Goal: Use online tool/utility: Utilize a website feature to perform a specific function

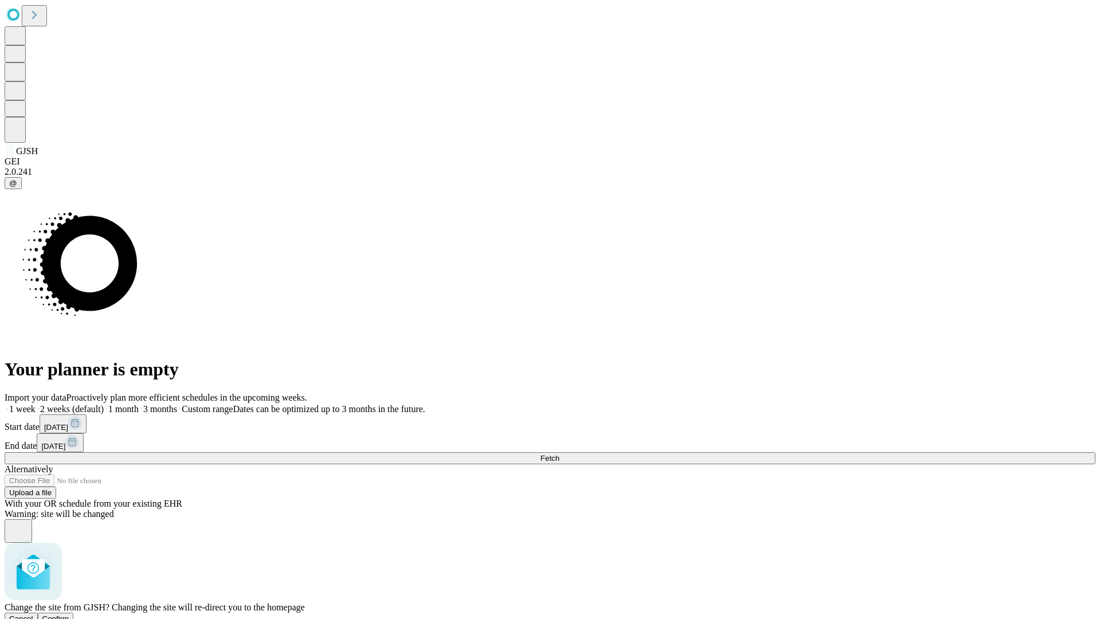
click at [69, 614] on span "Confirm" at bounding box center [55, 618] width 27 height 9
click at [139, 404] on label "1 month" at bounding box center [121, 409] width 35 height 10
click at [559, 454] on span "Fetch" at bounding box center [549, 458] width 19 height 9
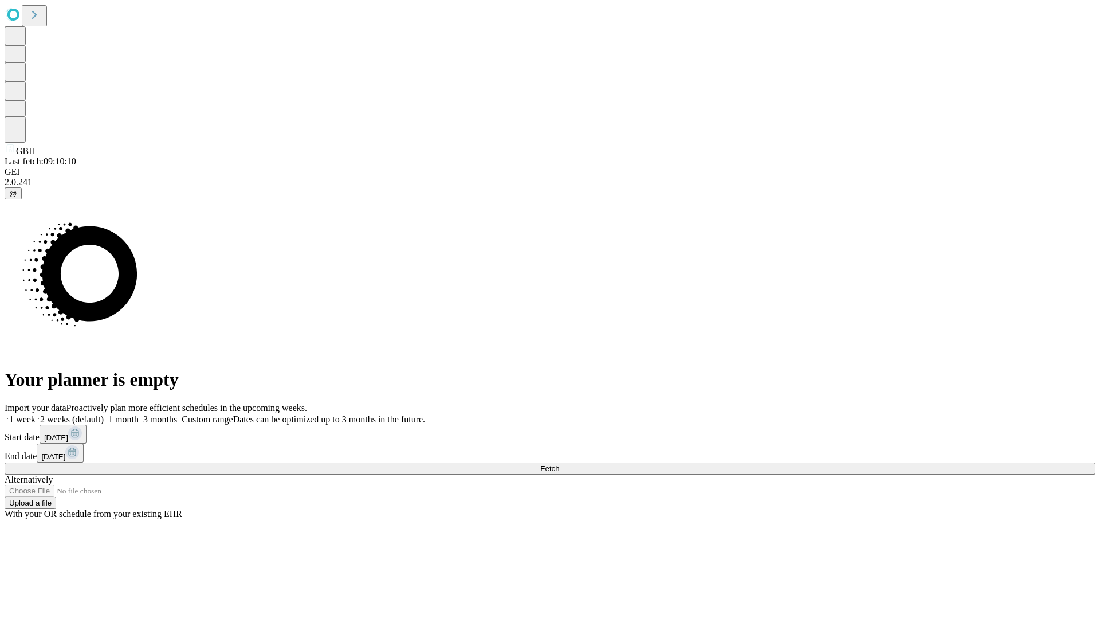
click at [139, 414] on label "1 month" at bounding box center [121, 419] width 35 height 10
click at [559, 464] on span "Fetch" at bounding box center [549, 468] width 19 height 9
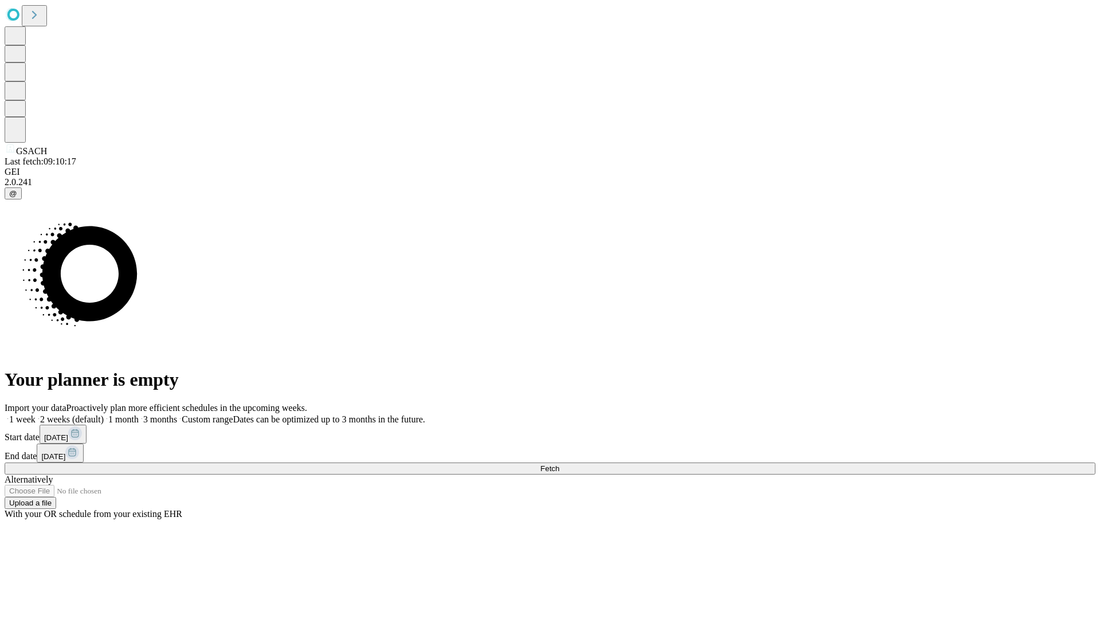
click at [559, 464] on span "Fetch" at bounding box center [549, 468] width 19 height 9
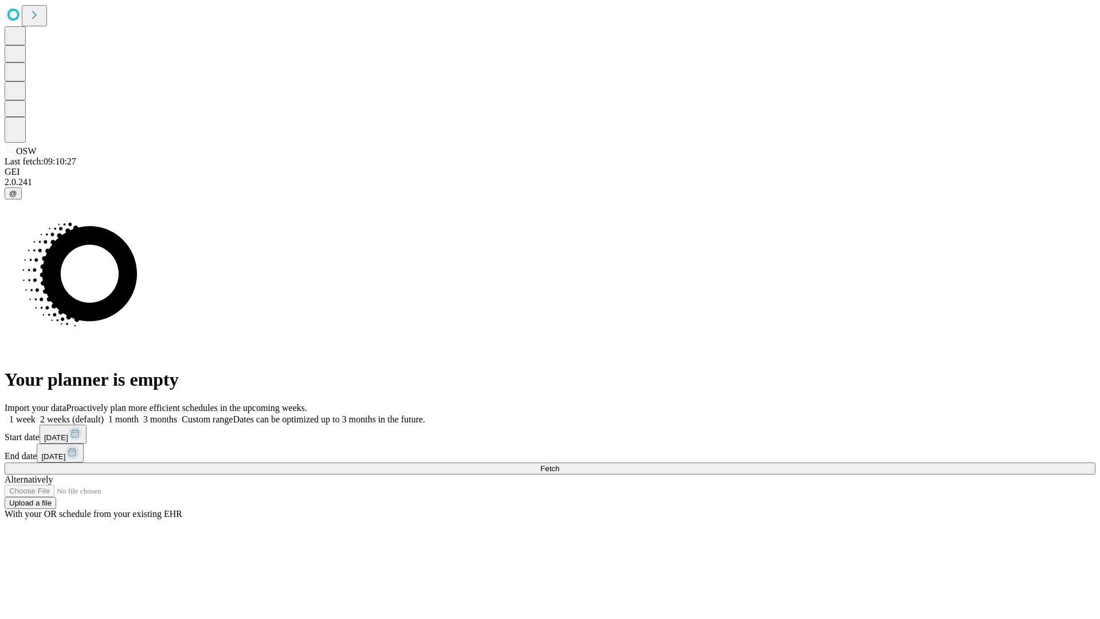
click at [559, 464] on span "Fetch" at bounding box center [549, 468] width 19 height 9
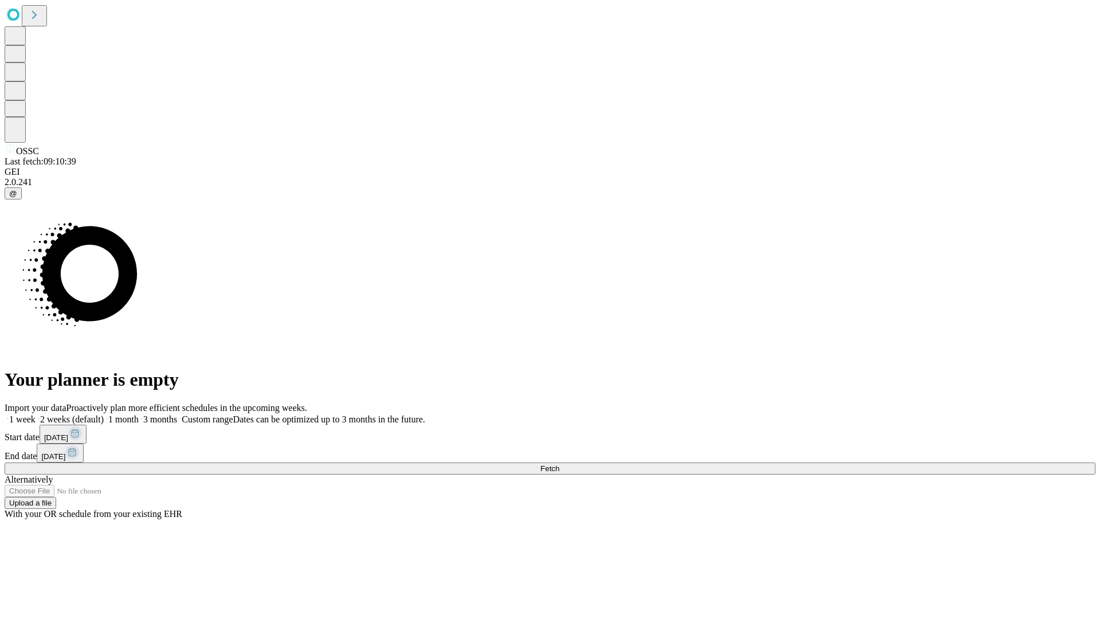
click at [139, 414] on label "1 month" at bounding box center [121, 419] width 35 height 10
click at [559, 464] on span "Fetch" at bounding box center [549, 468] width 19 height 9
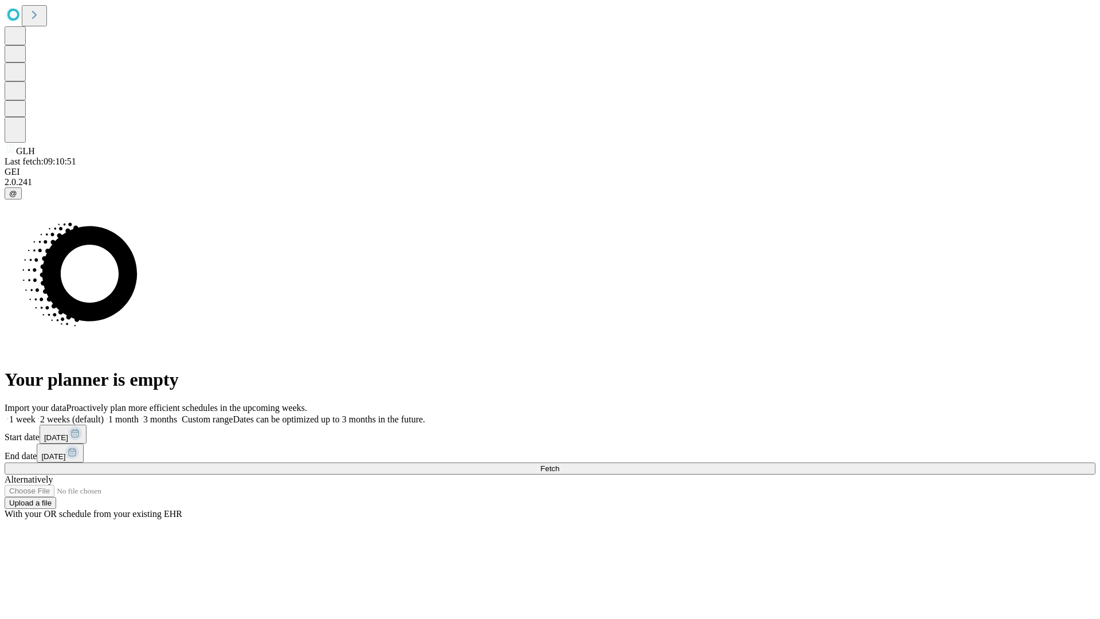
click at [139, 414] on label "1 month" at bounding box center [121, 419] width 35 height 10
click at [559, 464] on span "Fetch" at bounding box center [549, 468] width 19 height 9
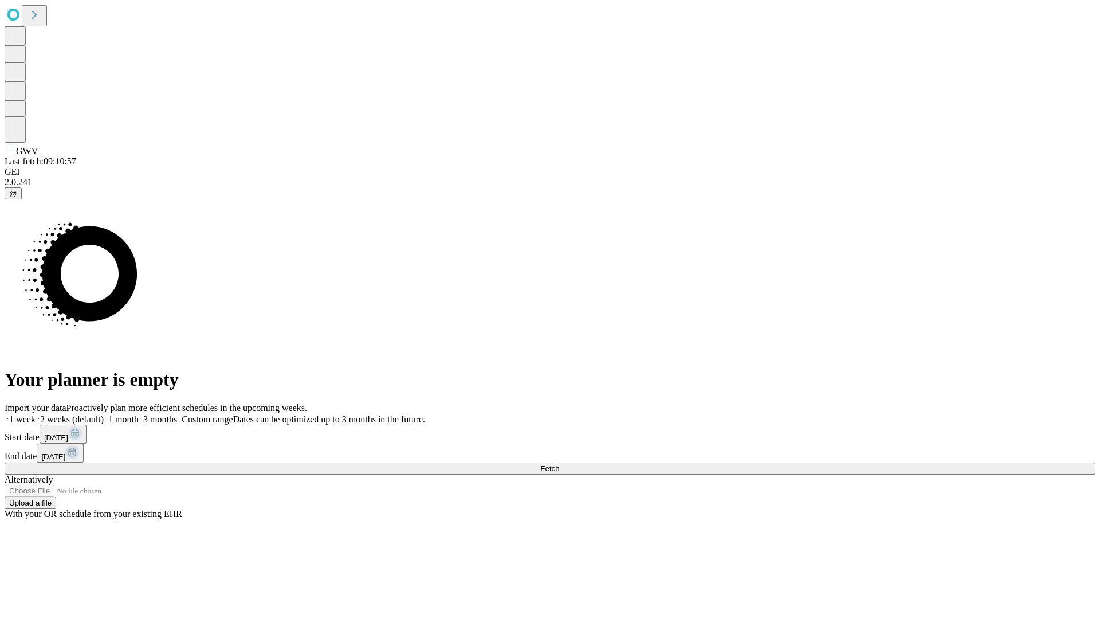
click at [139, 414] on label "1 month" at bounding box center [121, 419] width 35 height 10
click at [559, 464] on span "Fetch" at bounding box center [549, 468] width 19 height 9
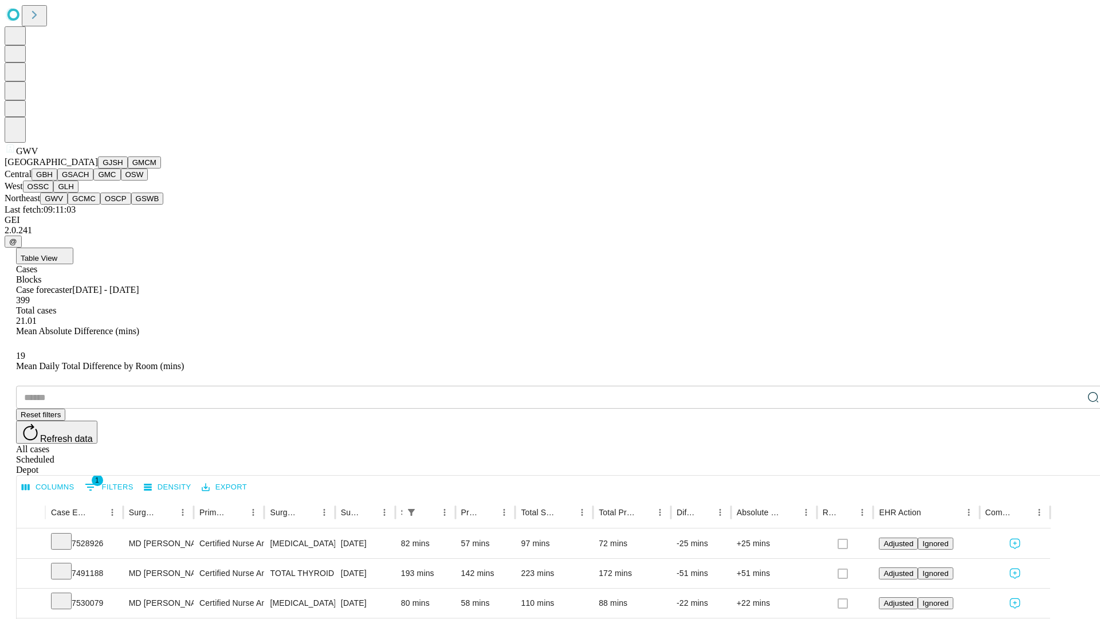
click at [89, 205] on button "GCMC" at bounding box center [84, 198] width 33 height 12
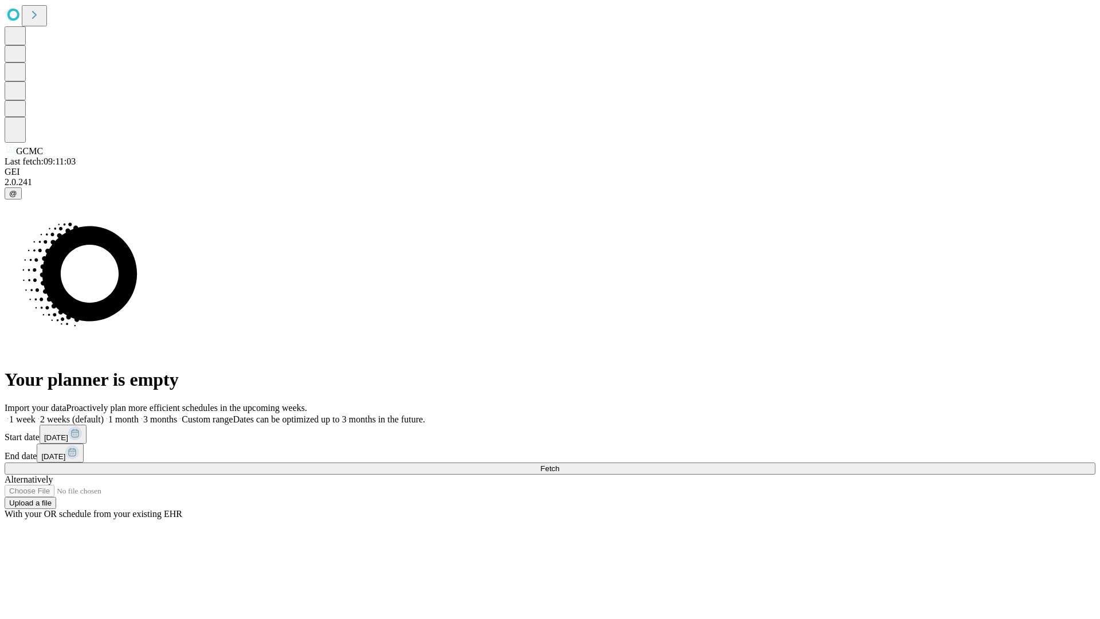
click at [139, 414] on label "1 month" at bounding box center [121, 419] width 35 height 10
click at [559, 464] on span "Fetch" at bounding box center [549, 468] width 19 height 9
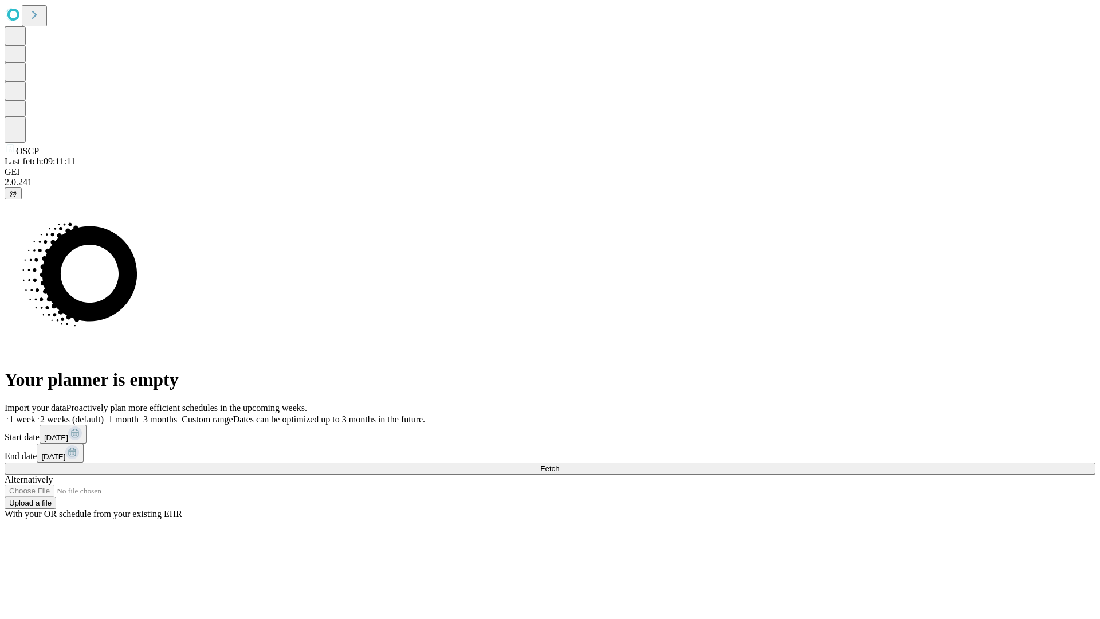
click at [139, 414] on label "1 month" at bounding box center [121, 419] width 35 height 10
click at [559, 464] on span "Fetch" at bounding box center [549, 468] width 19 height 9
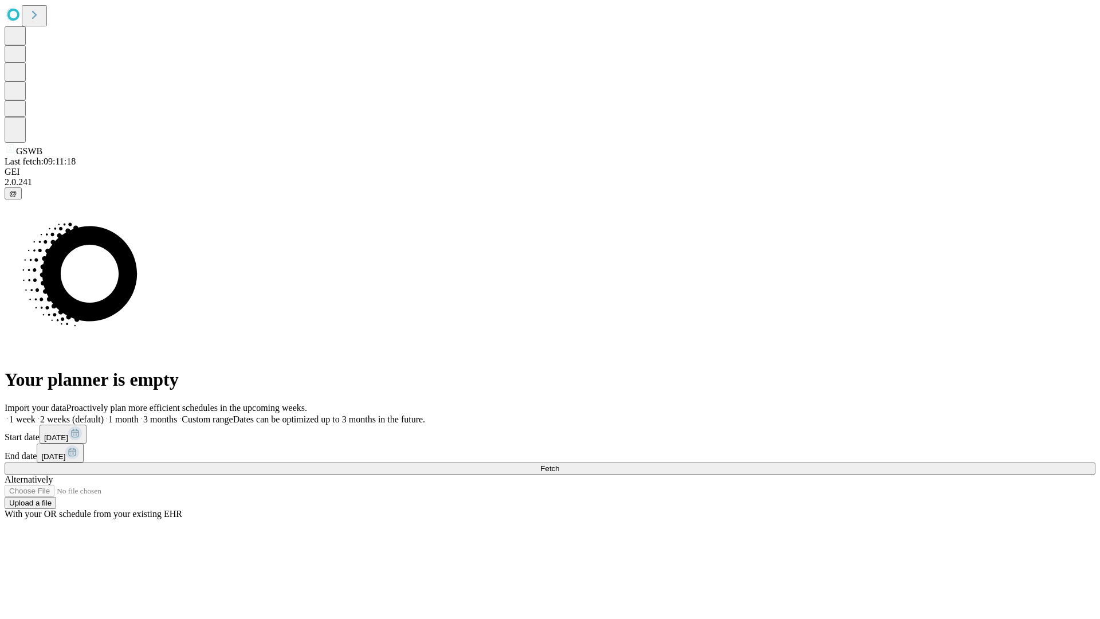
click at [139, 414] on label "1 month" at bounding box center [121, 419] width 35 height 10
click at [559, 464] on span "Fetch" at bounding box center [549, 468] width 19 height 9
